Goal: Check status: Check status

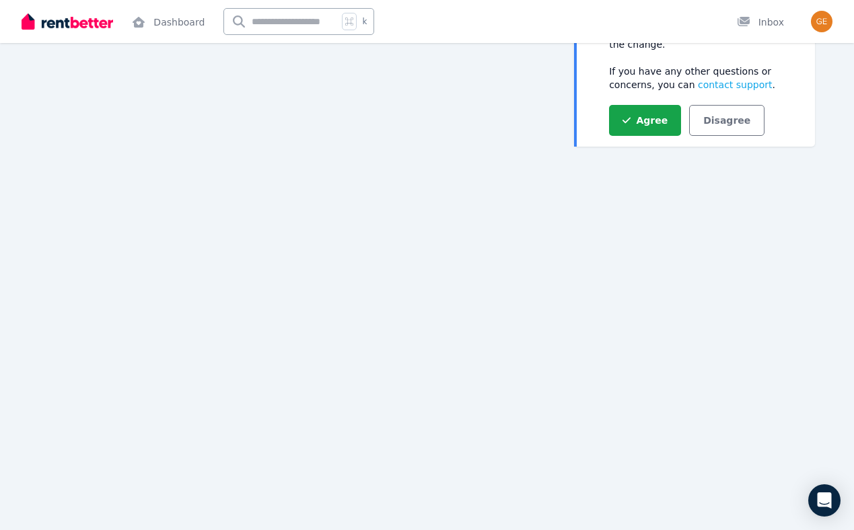
scroll to position [84, 0]
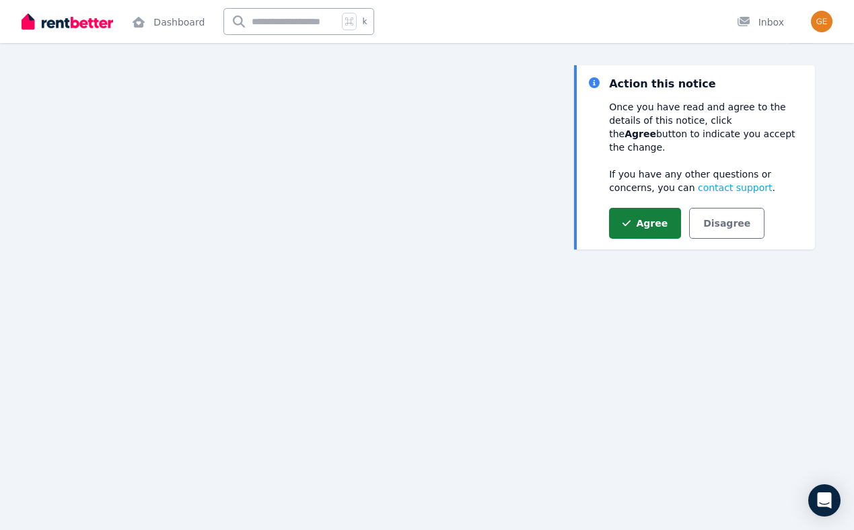
click at [651, 211] on button "Agree" at bounding box center [645, 223] width 72 height 31
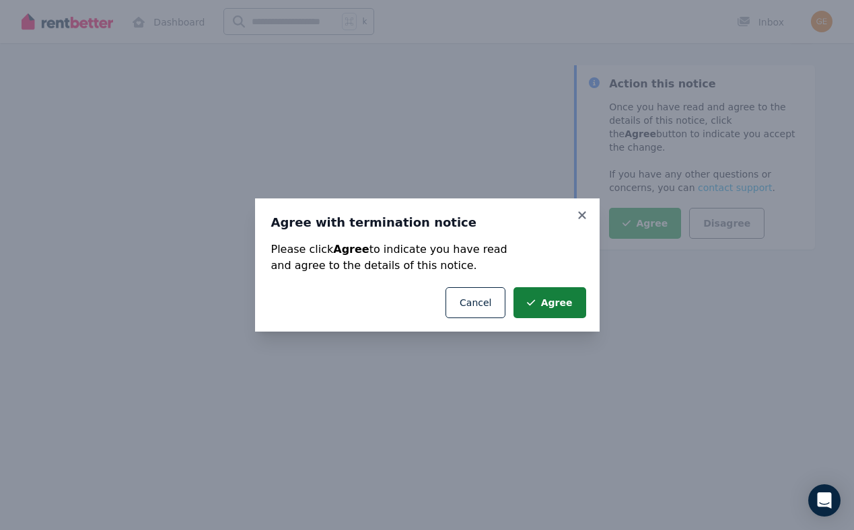
click at [556, 307] on button "Agree" at bounding box center [549, 302] width 72 height 31
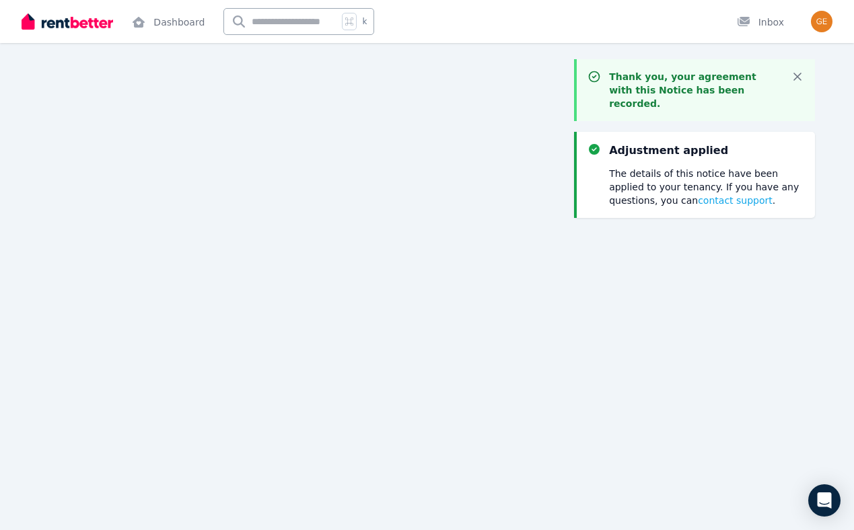
scroll to position [0, 0]
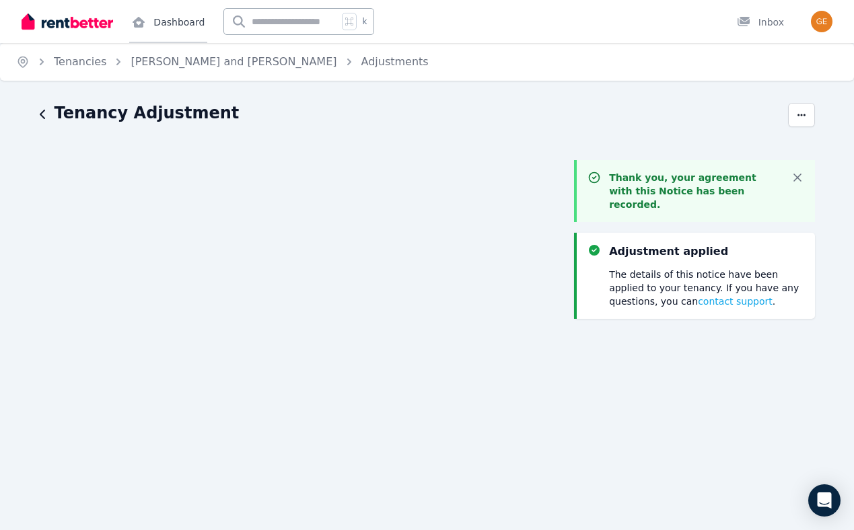
click at [159, 22] on link "Dashboard" at bounding box center [168, 21] width 78 height 43
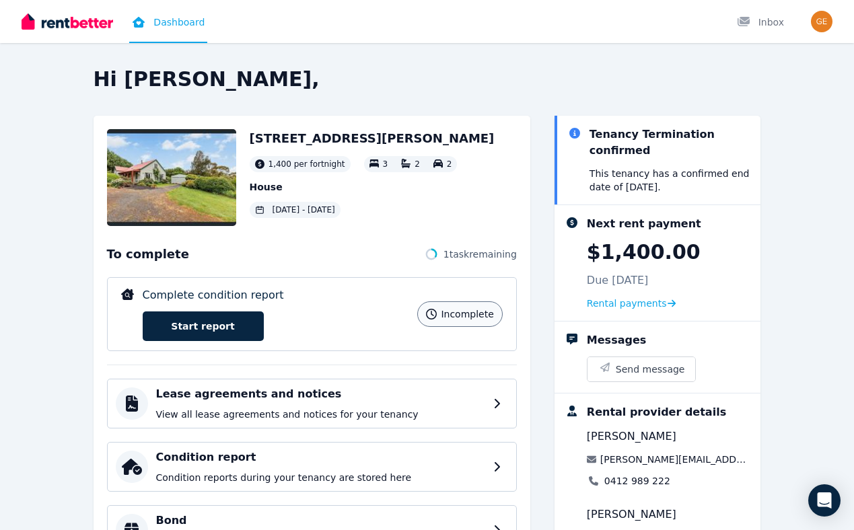
click at [535, 83] on h2 "Hi [PERSON_NAME]," at bounding box center [427, 79] width 667 height 24
click at [548, 74] on h2 "Hi [PERSON_NAME]," at bounding box center [427, 79] width 667 height 24
click at [540, 79] on h2 "Hi Matthew," at bounding box center [427, 79] width 667 height 24
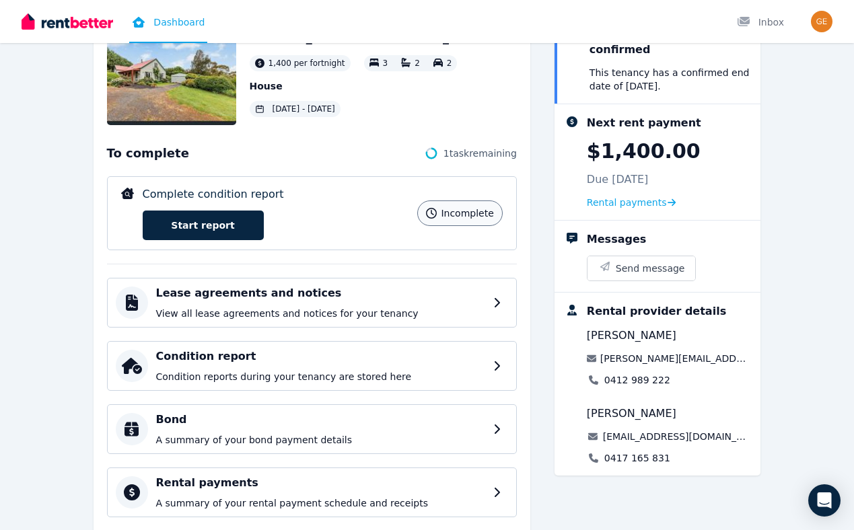
scroll to position [104, 0]
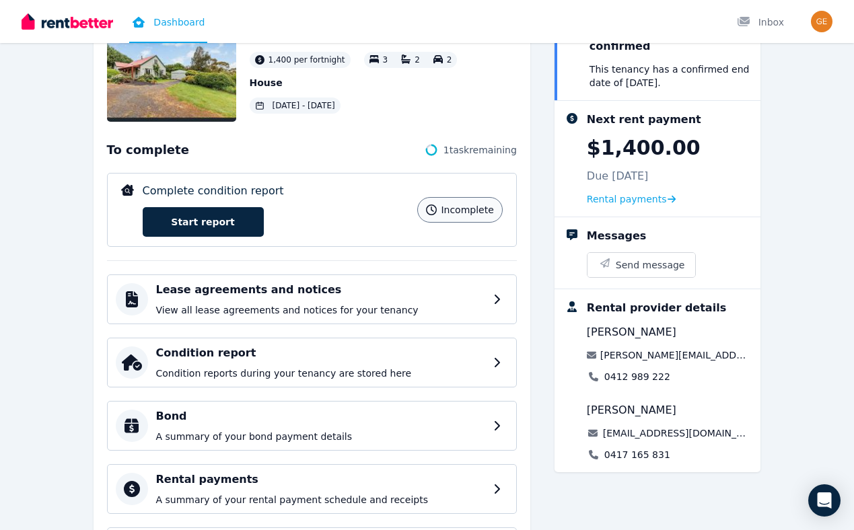
click at [542, 190] on div "12 Trewhella Drive, Newham 1,400 per fortnight 3 2 2 House 26 Jul 2024 - 14 Sep…" at bounding box center [427, 339] width 667 height 656
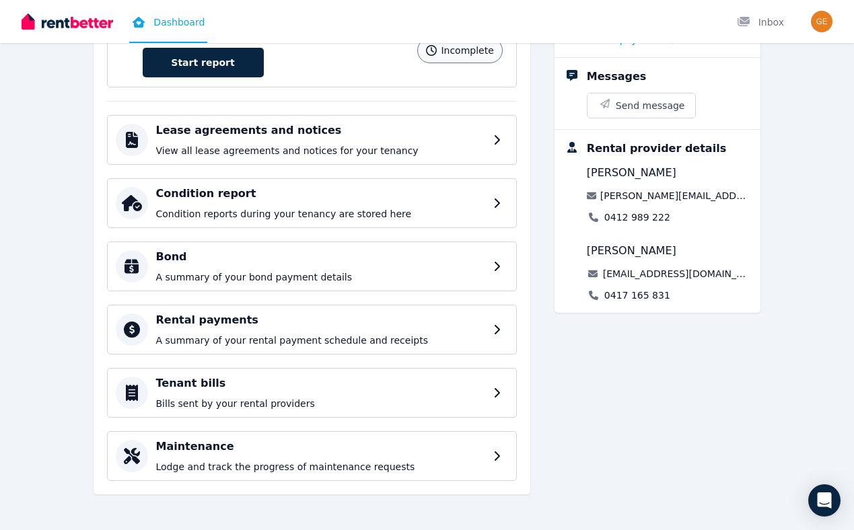
scroll to position [266, 0]
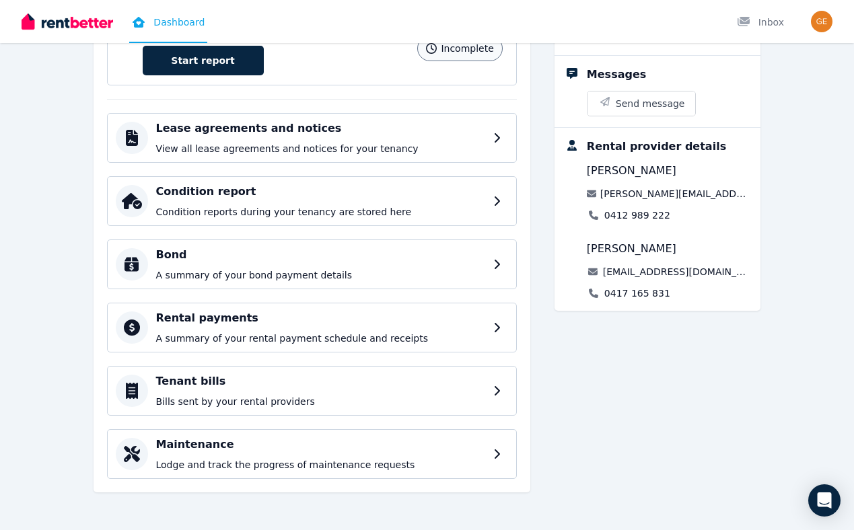
click at [542, 190] on div "12 Trewhella Drive, Newham 1,400 per fortnight 3 2 2 House 26 Jul 2024 - 14 Sep…" at bounding box center [427, 178] width 667 height 656
click at [417, 269] on p "A summary of your bond payment details" at bounding box center [323, 274] width 334 height 13
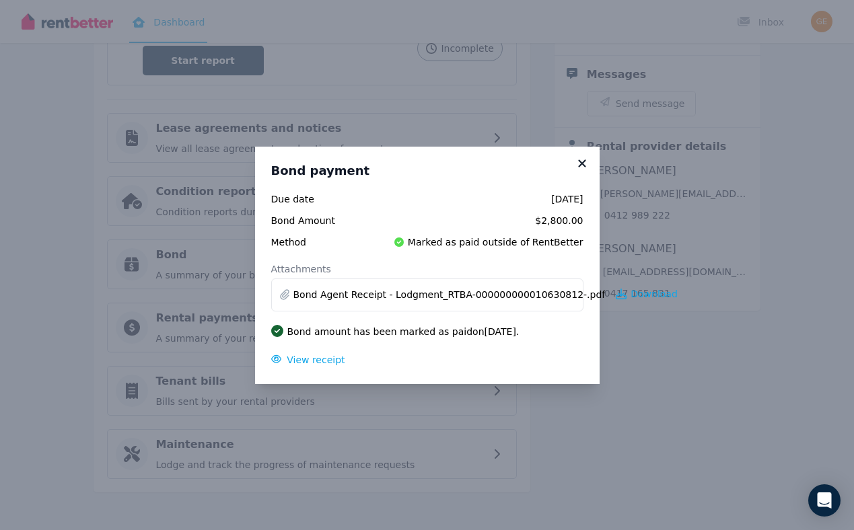
click at [584, 163] on icon at bounding box center [581, 163] width 13 height 12
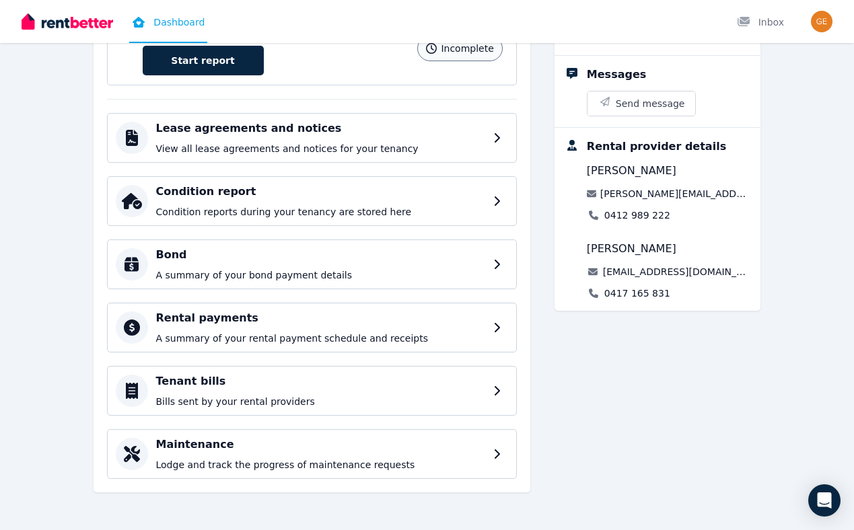
click at [536, 172] on div "12 Trewhella Drive, Newham 1,400 per fortnight 3 2 2 House 26 Jul 2024 - 14 Sep…" at bounding box center [427, 178] width 667 height 656
click at [540, 171] on div "12 Trewhella Drive, Newham 1,400 per fortnight 3 2 2 House 26 Jul 2024 - 14 Sep…" at bounding box center [427, 178] width 667 height 656
click at [542, 172] on div "12 Trewhella Drive, Newham 1,400 per fortnight 3 2 2 House 26 Jul 2024 - 14 Sep…" at bounding box center [427, 178] width 667 height 656
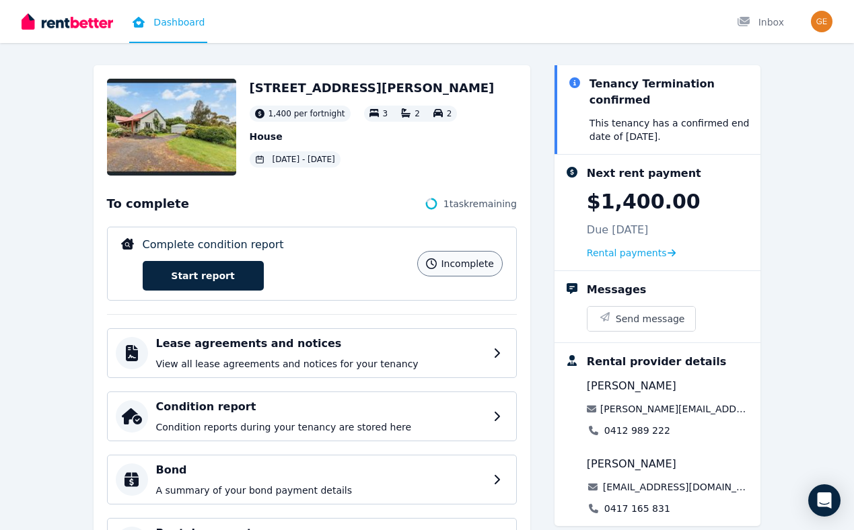
scroll to position [40, 0]
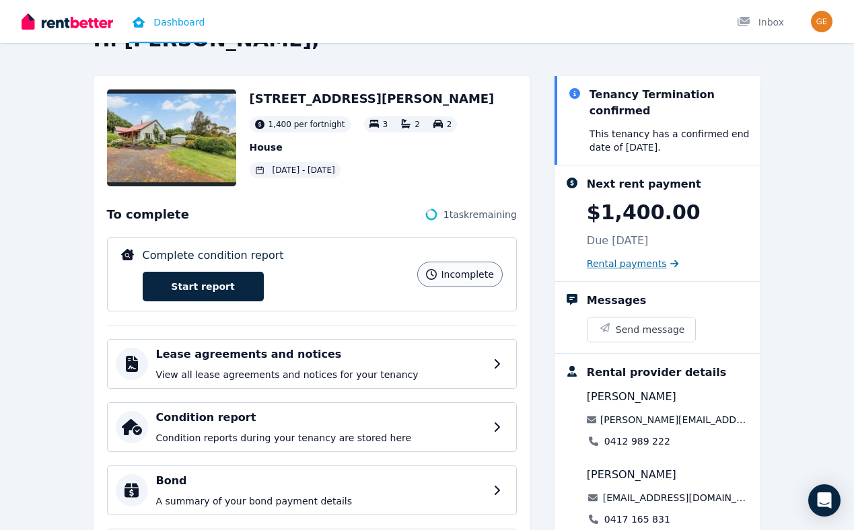
click at [618, 259] on span "Rental payments" at bounding box center [627, 263] width 80 height 13
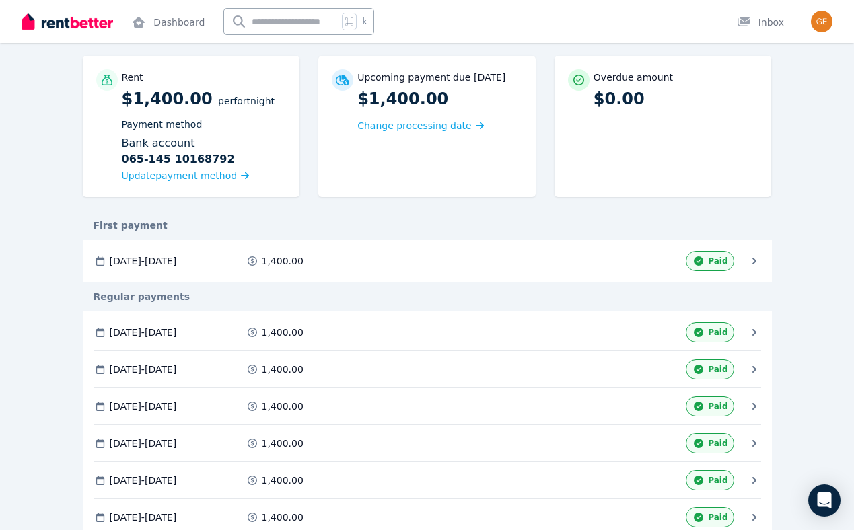
scroll to position [106, 0]
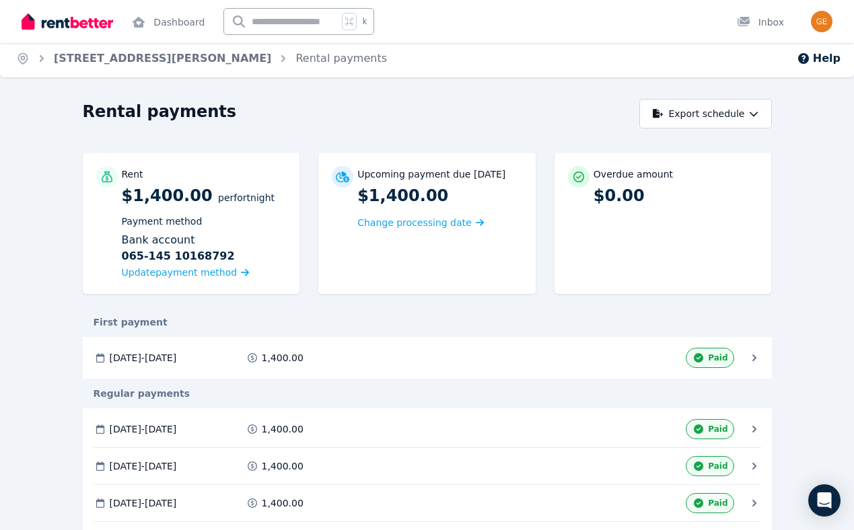
scroll to position [0, 0]
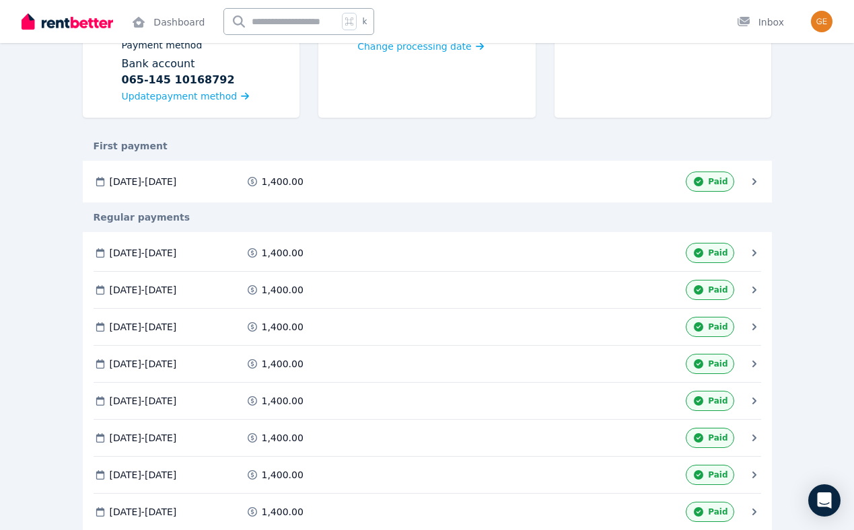
scroll to position [94, 0]
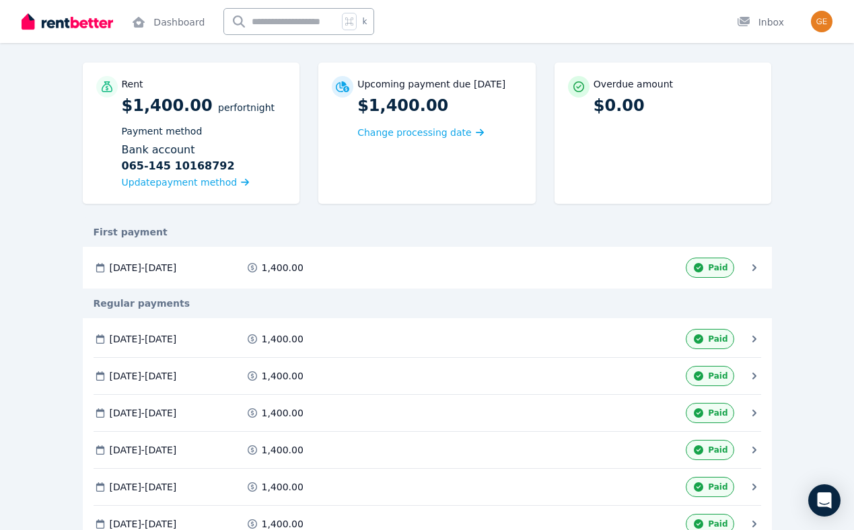
click at [177, 336] on span "09 Aug 2024 - 22 Aug 2024" at bounding box center [143, 338] width 67 height 13
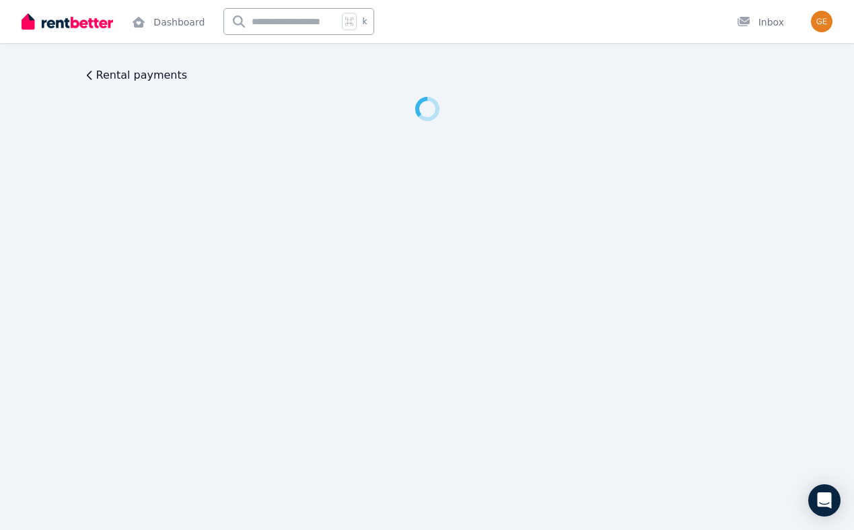
scroll to position [0, 0]
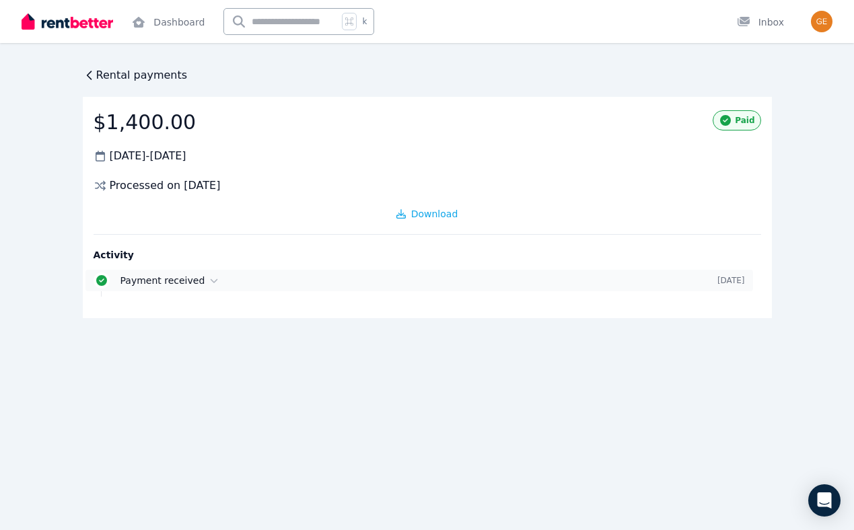
click at [166, 276] on span "Payment received" at bounding box center [162, 280] width 85 height 11
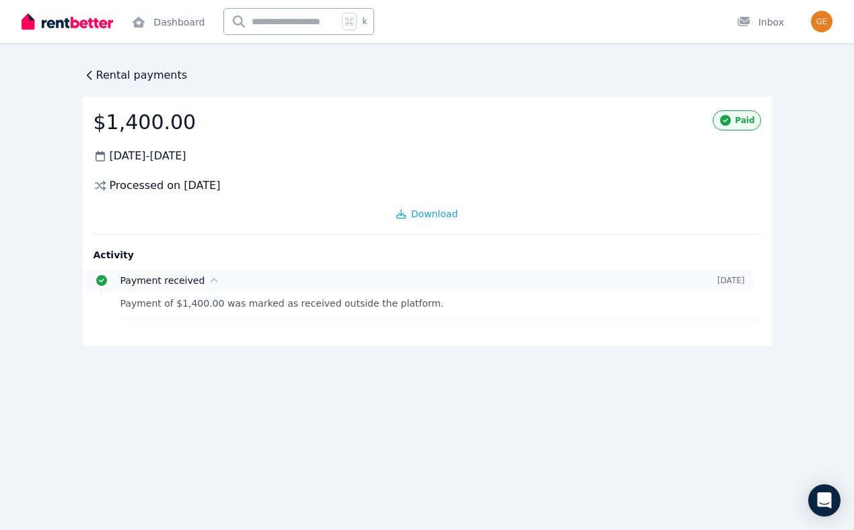
click at [172, 280] on span "Payment received" at bounding box center [162, 280] width 85 height 11
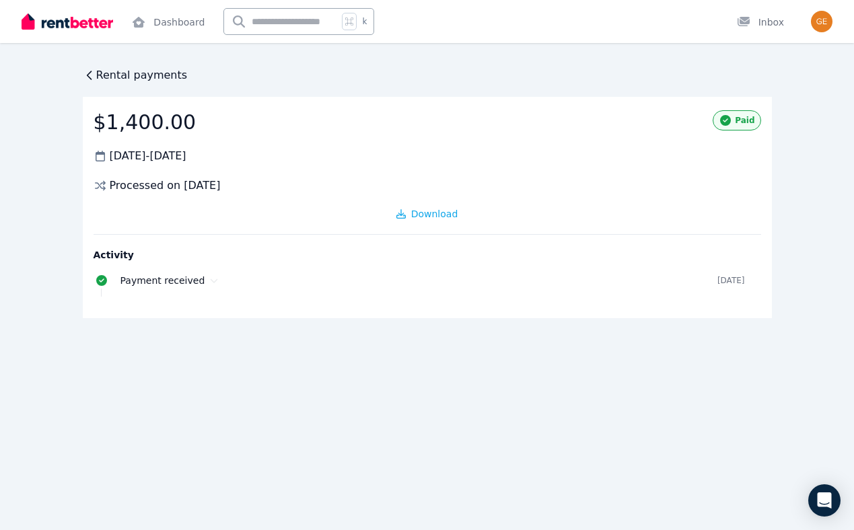
click at [64, 200] on div "Rental payments $1,400.00 09 Aug 2024 - 22 Aug 2024 Processed on 12 Aug 2024 Pa…" at bounding box center [427, 216] width 854 height 299
